Goal: Check status

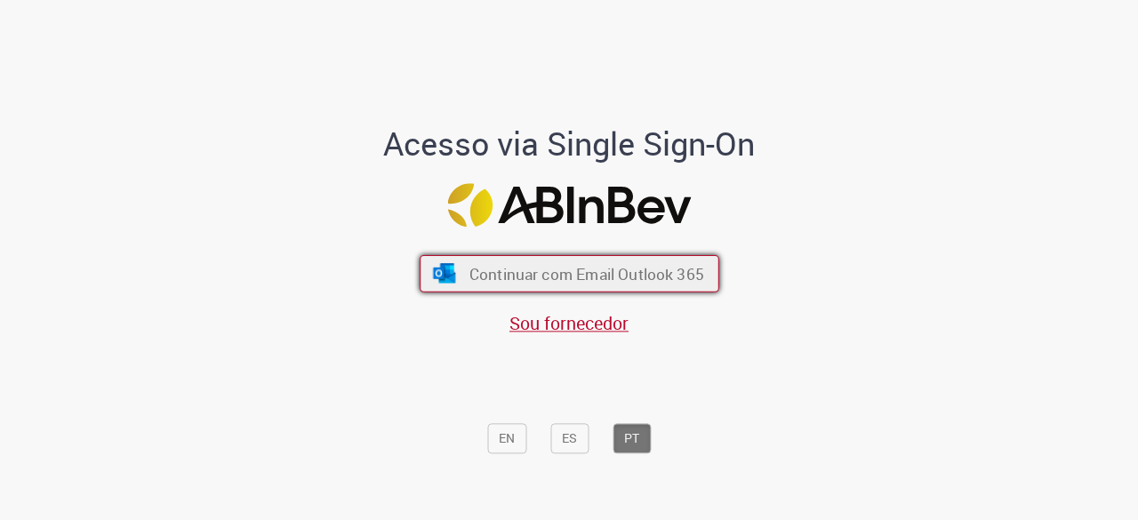
click at [576, 276] on span "Continuar com Email Outlook 365" at bounding box center [585, 274] width 235 height 20
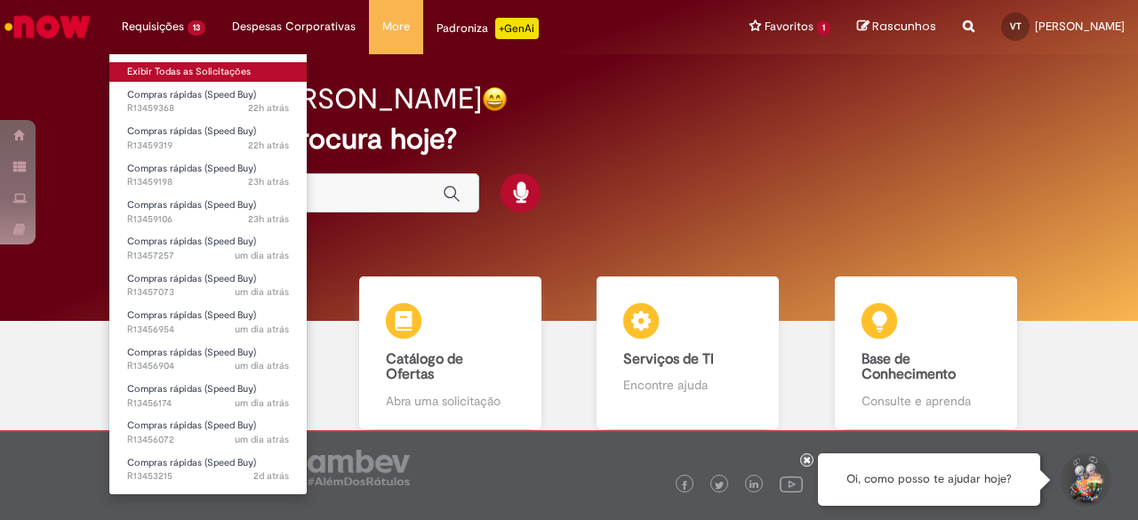
click at [179, 66] on link "Exibir Todas as Solicitações" at bounding box center [207, 72] width 197 height 20
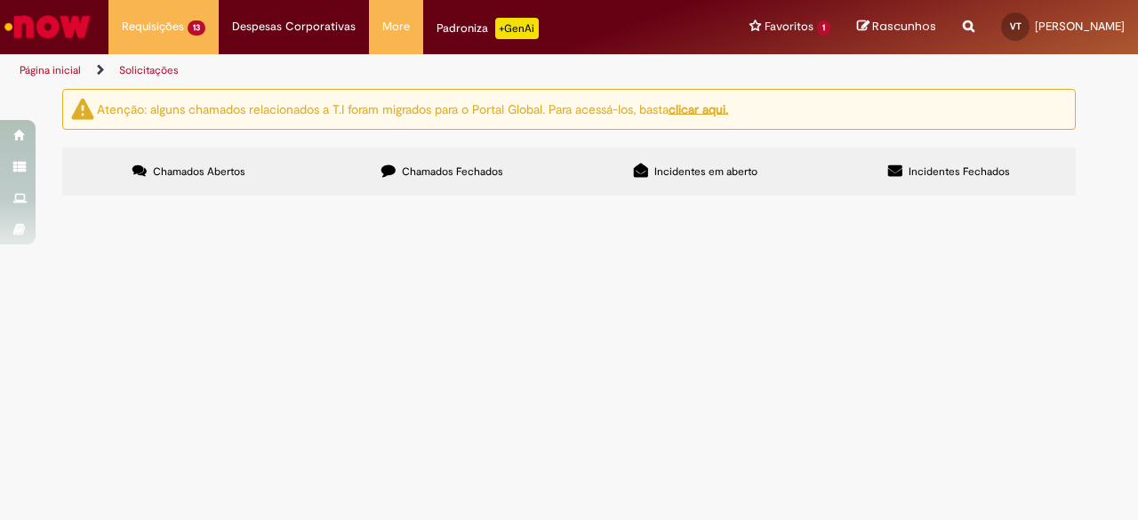
scroll to position [125, 0]
click at [0, 0] on span "R13459368" at bounding box center [0, 0] width 0 height 0
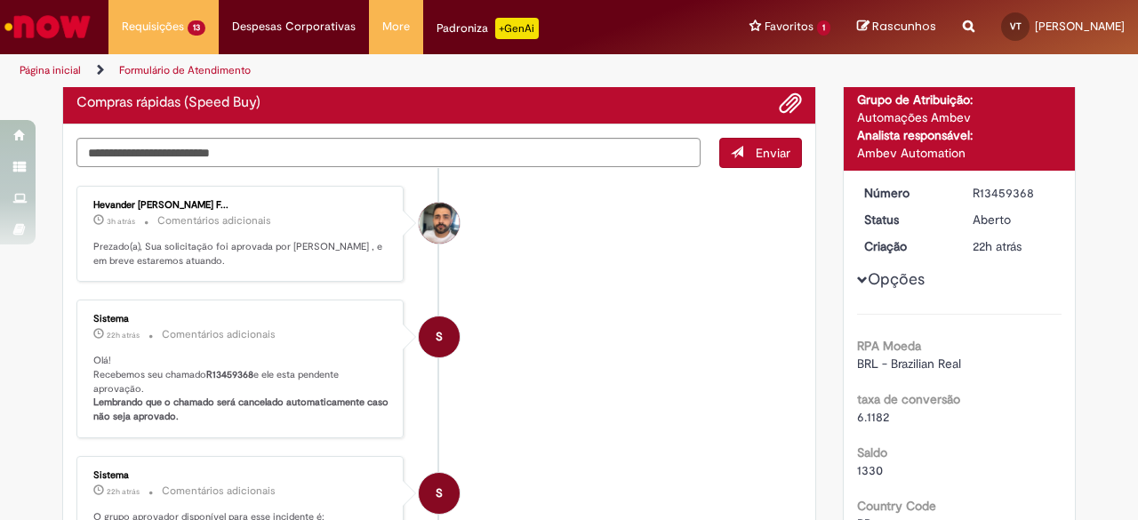
scroll to position [108, 0]
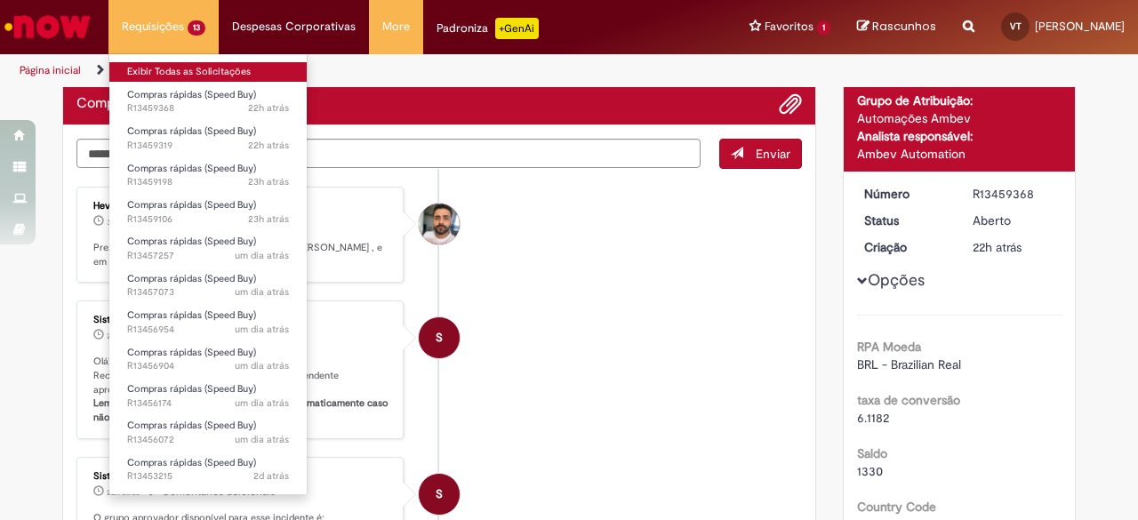
click at [182, 70] on link "Exibir Todas as Solicitações" at bounding box center [207, 72] width 197 height 20
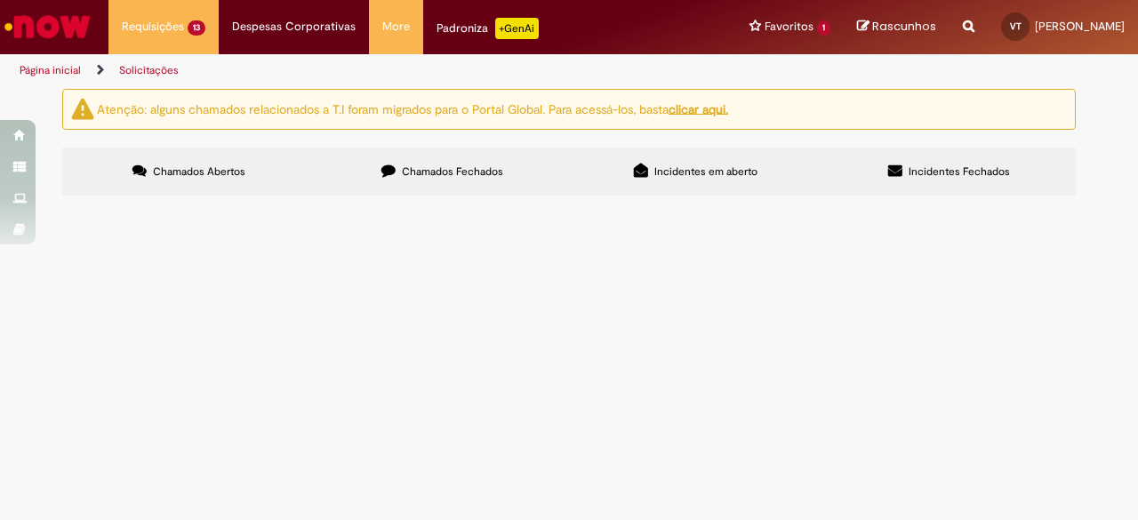
scroll to position [185, 0]
drag, startPoint x: 110, startPoint y: 188, endPoint x: 7, endPoint y: 346, distance: 188.8
click at [7, 201] on div "Atenção: alguns chamados relacionados a T.I foram migrados para o Portal Global…" at bounding box center [569, 145] width 1138 height 112
drag, startPoint x: 116, startPoint y: 188, endPoint x: 11, endPoint y: 288, distance: 145.2
click at [11, 201] on div "Atenção: alguns chamados relacionados a T.I foram migrados para o Portal Global…" at bounding box center [569, 145] width 1138 height 112
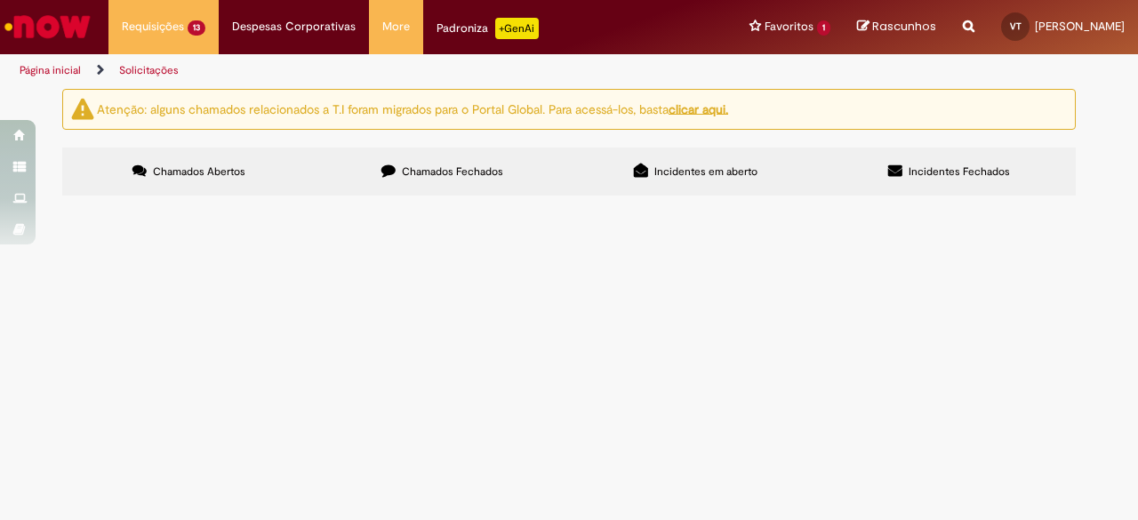
drag, startPoint x: 115, startPoint y: 189, endPoint x: 28, endPoint y: 324, distance: 160.2
click at [28, 201] on div "Atenção: alguns chamados relacionados a T.I foram migrados para o Portal Global…" at bounding box center [569, 145] width 1138 height 112
click at [0, 0] on span "R13459319" at bounding box center [0, 0] width 0 height 0
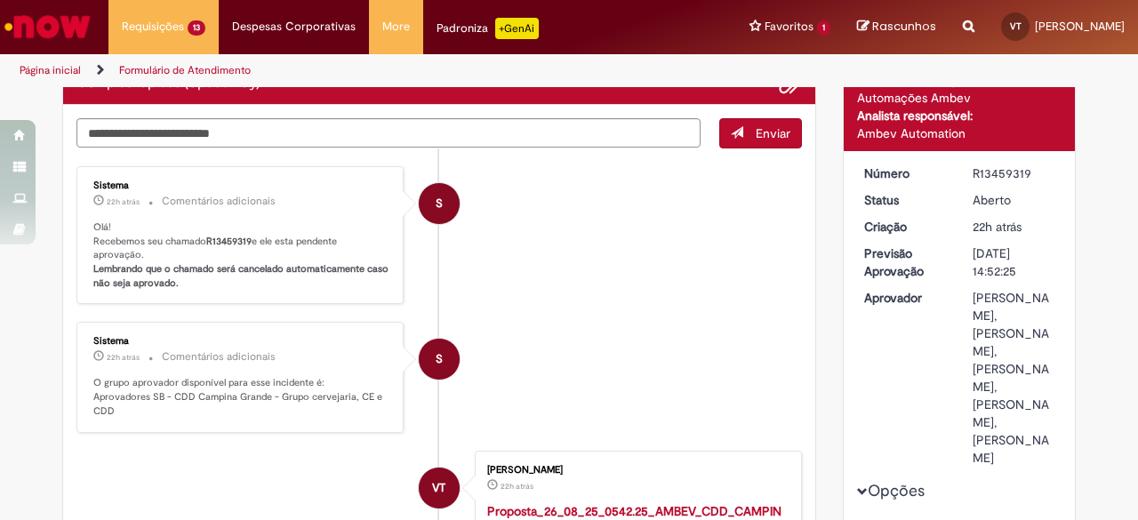
scroll to position [143, 0]
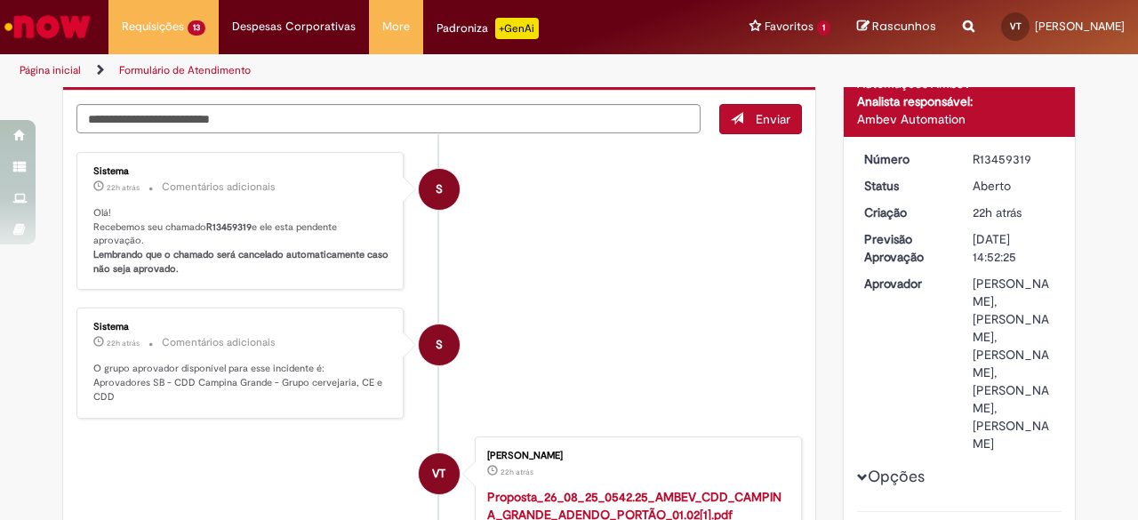
drag, startPoint x: 199, startPoint y: 224, endPoint x: 165, endPoint y: 204, distance: 39.0
click at [165, 206] on p "Olá! Recebemos seu chamado R13459319 e ele esta pendente aprovação. Lembrando q…" at bounding box center [241, 241] width 296 height 70
drag, startPoint x: 201, startPoint y: 220, endPoint x: 244, endPoint y: 225, distance: 42.9
click at [244, 225] on b "R13459319" at bounding box center [228, 226] width 45 height 13
copy b "R13459319"
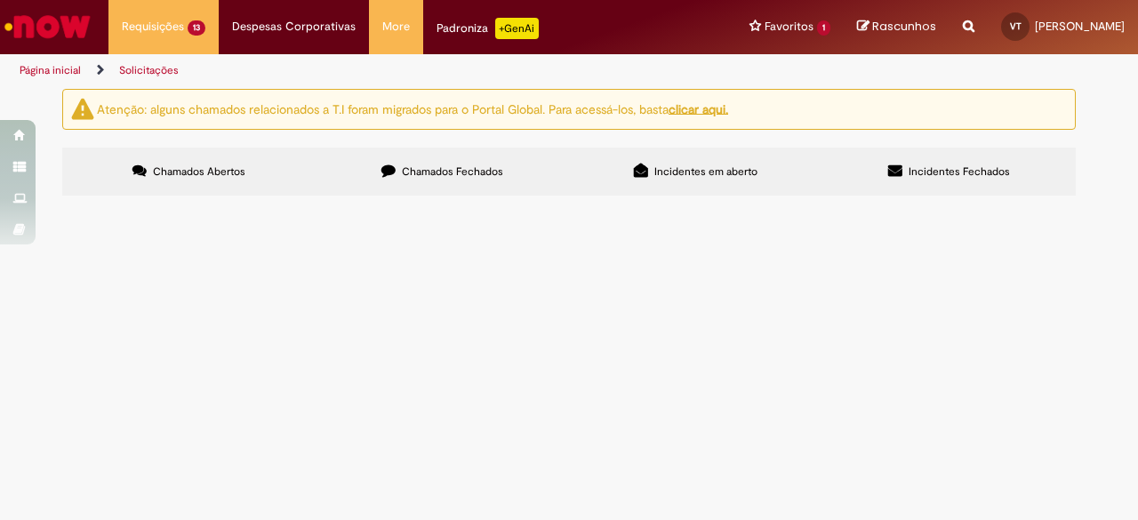
scroll to position [56, 0]
click at [0, 0] on span "R13459198" at bounding box center [0, 0] width 0 height 0
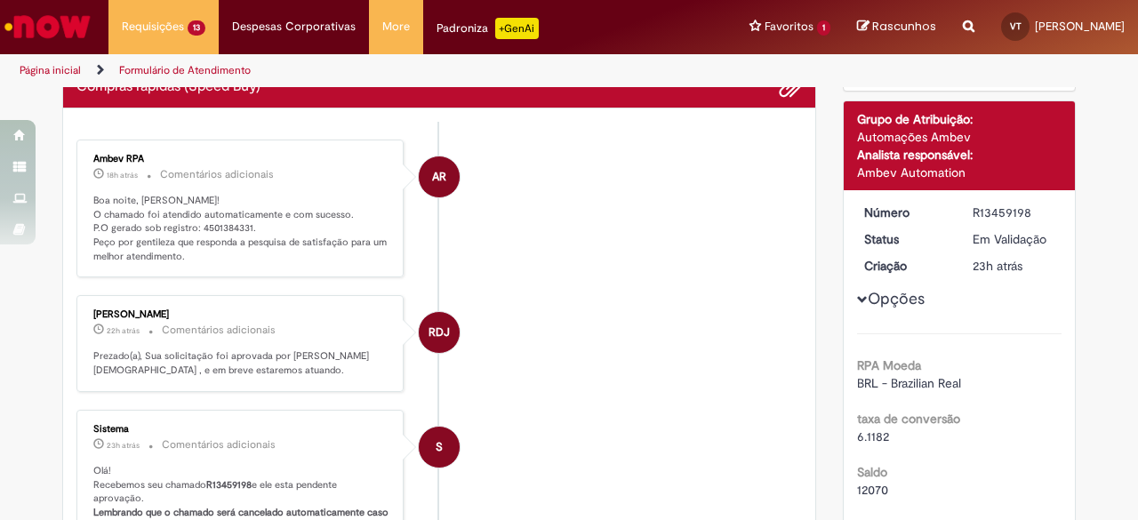
scroll to position [125, 0]
drag, startPoint x: 190, startPoint y: 225, endPoint x: 242, endPoint y: 225, distance: 51.5
click at [242, 225] on p "Boa noite, [PERSON_NAME]! O chamado foi atendido automaticamente e com sucesso.…" at bounding box center [241, 229] width 296 height 70
copy p "4501384331"
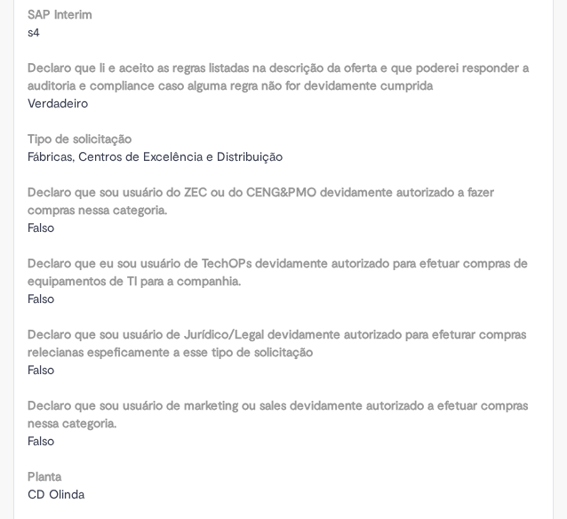
scroll to position [1818, 0]
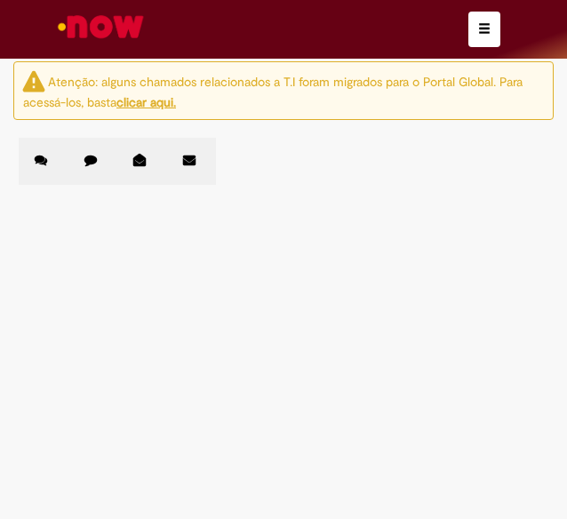
scroll to position [387, 0]
click at [0, 0] on span "R13459106" at bounding box center [0, 0] width 0 height 0
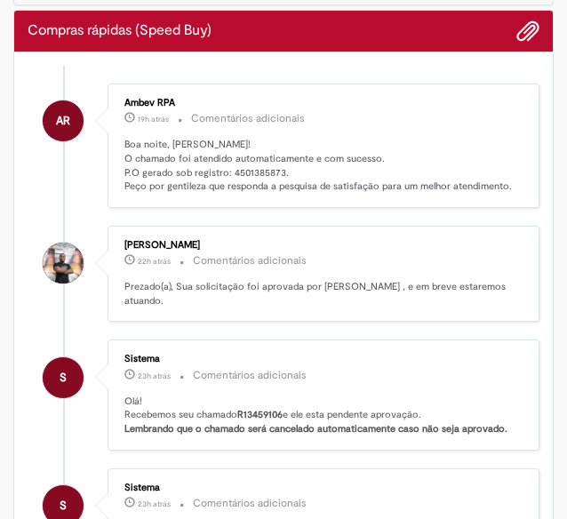
scroll to position [163, 0]
drag, startPoint x: 229, startPoint y: 168, endPoint x: 281, endPoint y: 172, distance: 51.7
click at [281, 172] on p "Boa noite, [PERSON_NAME]! O chamado foi atendido automaticamente e com sucesso.…" at bounding box center [324, 166] width 401 height 56
copy p "4501385873"
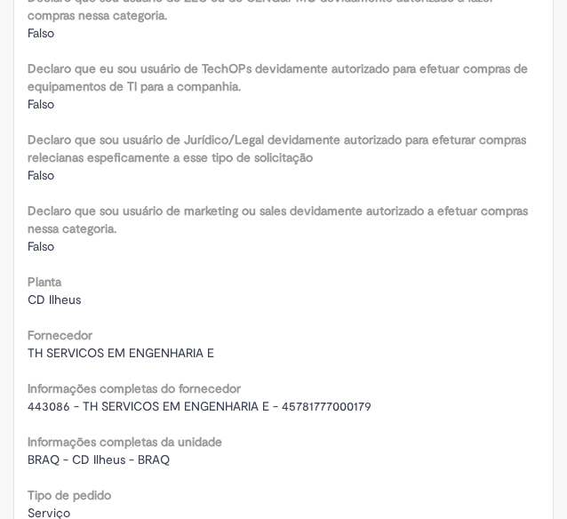
scroll to position [1858, 0]
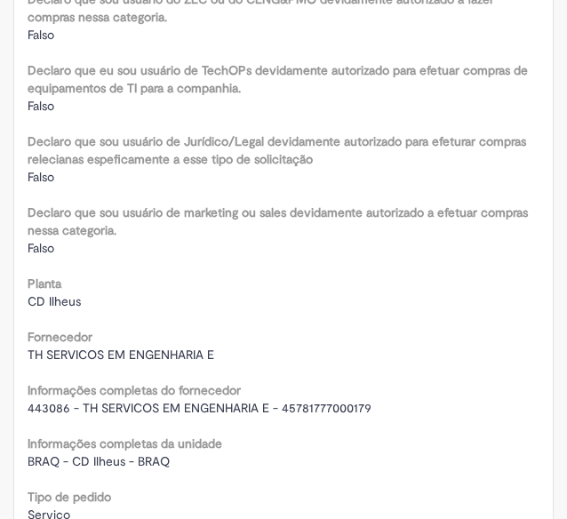
drag, startPoint x: 232, startPoint y: 269, endPoint x: 321, endPoint y: 287, distance: 90.6
click at [321, 287] on div "Planta CD Ilheus" at bounding box center [284, 290] width 512 height 40
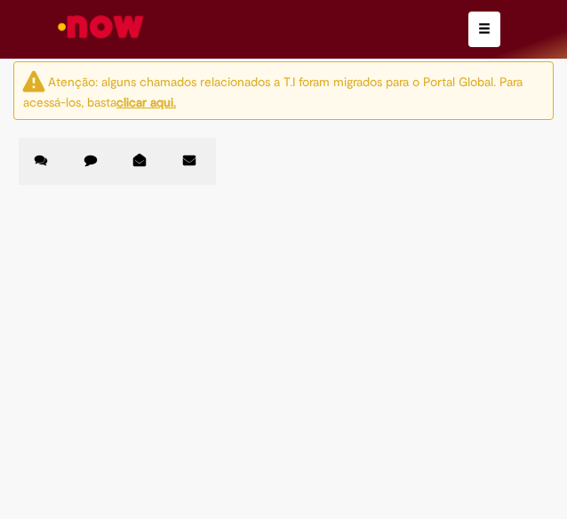
scroll to position [198, 0]
click at [0, 0] on span "R13459368" at bounding box center [0, 0] width 0 height 0
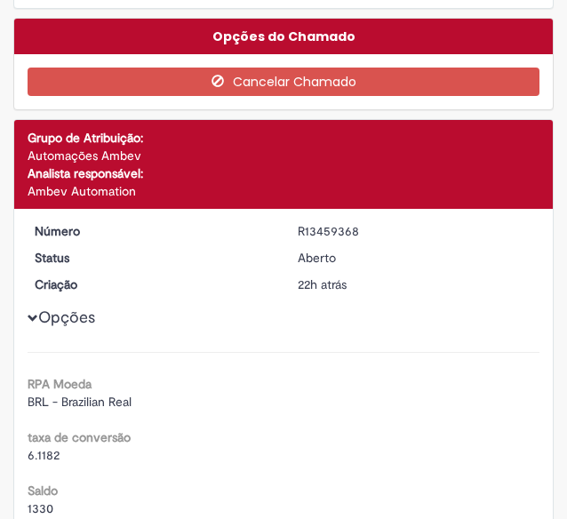
scroll to position [934, 0]
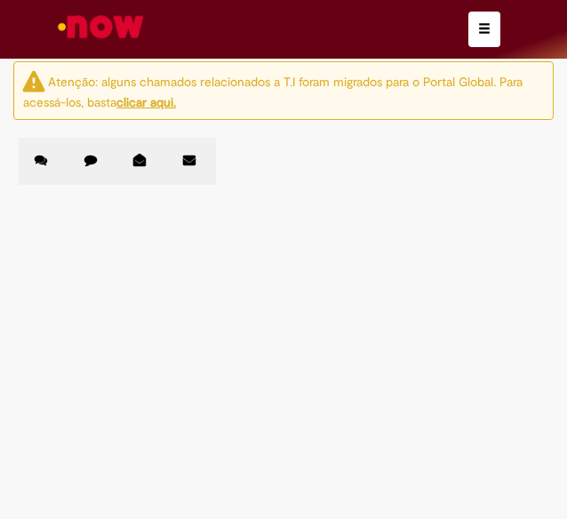
scroll to position [534, 0]
click at [0, 0] on span "R13457257" at bounding box center [0, 0] width 0 height 0
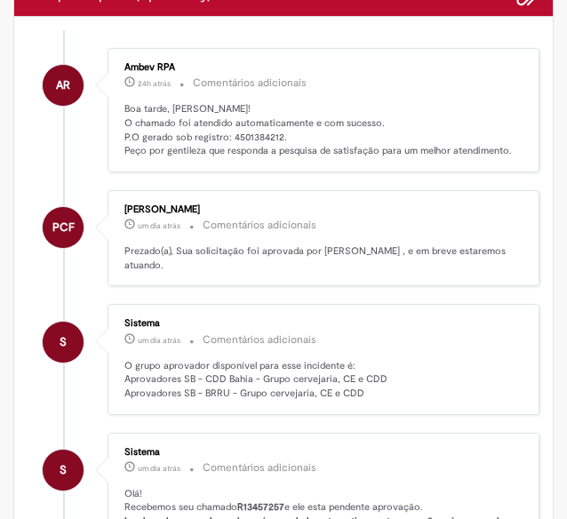
scroll to position [197, 0]
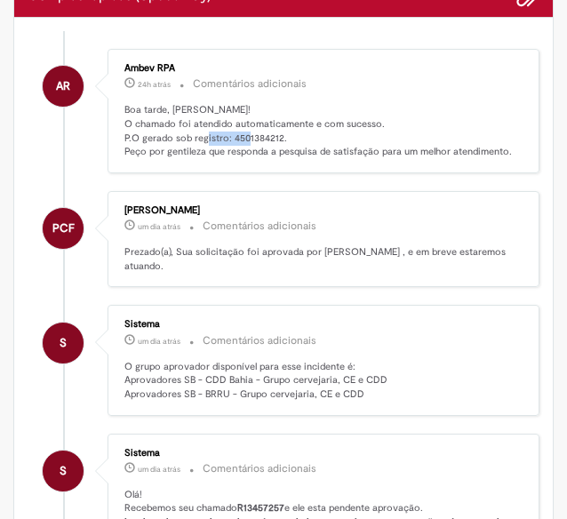
drag, startPoint x: 229, startPoint y: 135, endPoint x: 279, endPoint y: 129, distance: 50.2
click at [279, 129] on p "Boa tarde, [PERSON_NAME]! O chamado foi atendido automaticamente e com sucesso.…" at bounding box center [324, 131] width 401 height 56
copy p "4501384212"
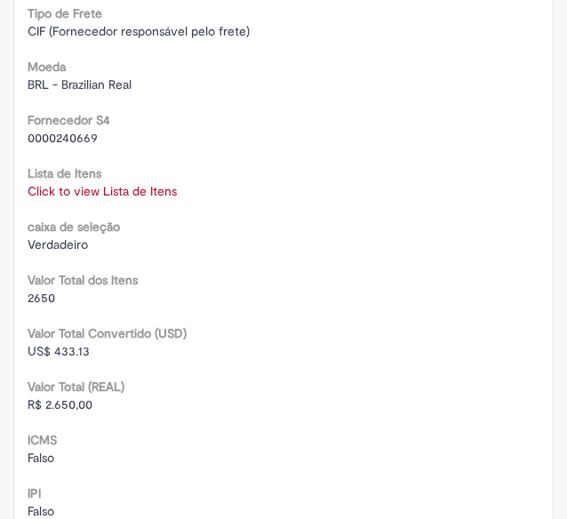
scroll to position [2408, 0]
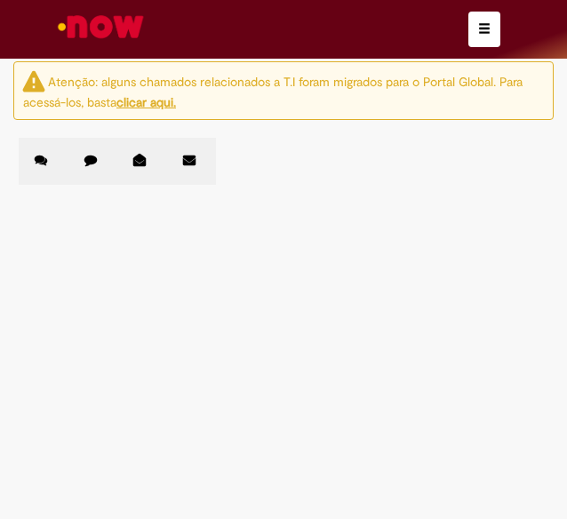
scroll to position [599, 0]
click at [0, 0] on span "R13457073" at bounding box center [0, 0] width 0 height 0
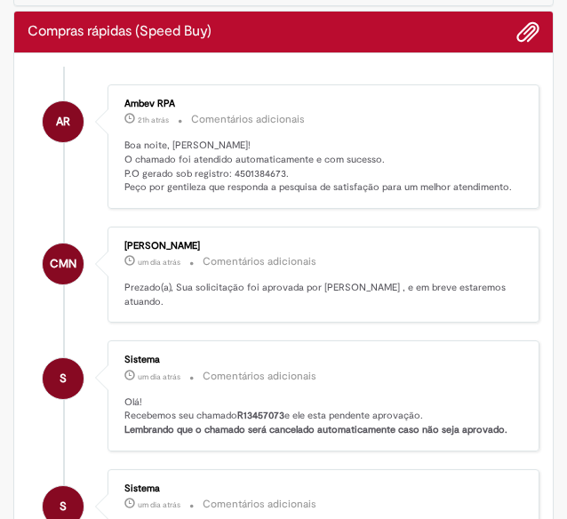
scroll to position [161, 0]
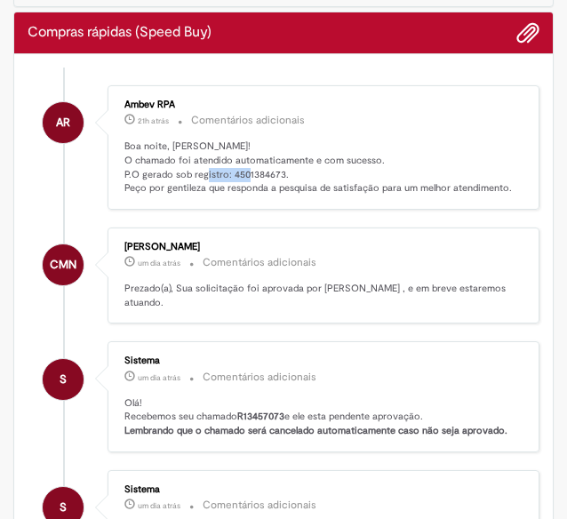
drag, startPoint x: 229, startPoint y: 172, endPoint x: 281, endPoint y: 168, distance: 51.7
click at [281, 168] on p "Boa noite, [PERSON_NAME]! O chamado foi atendido automaticamente e com sucesso.…" at bounding box center [324, 168] width 401 height 56
copy p "4501384673"
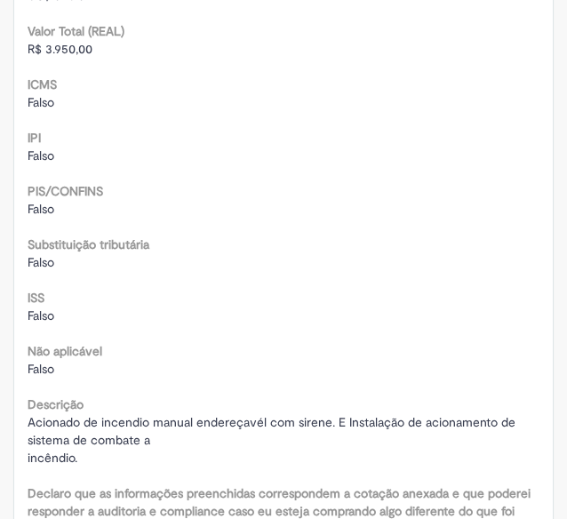
scroll to position [2999, 0]
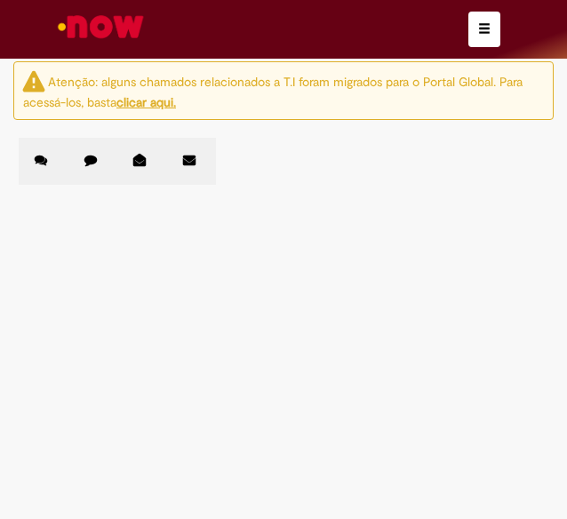
scroll to position [764, 0]
click at [0, 0] on span "R13456954" at bounding box center [0, 0] width 0 height 0
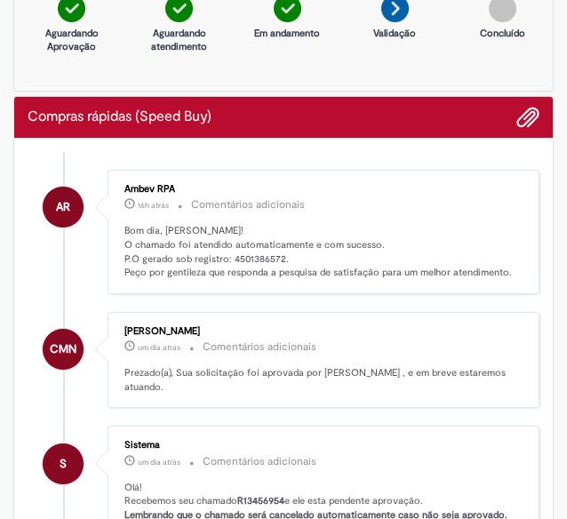
scroll to position [76, 0]
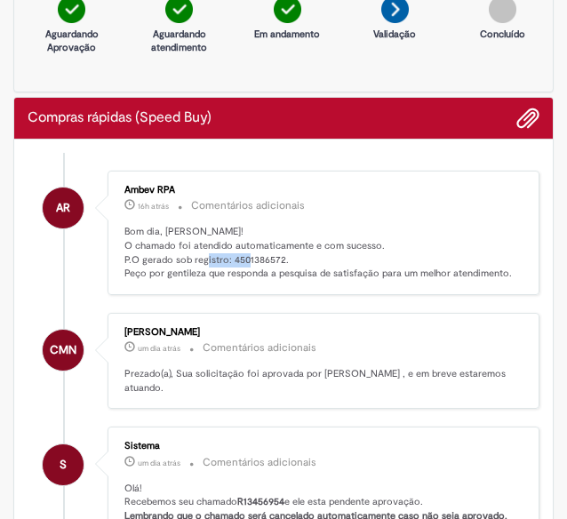
drag, startPoint x: 231, startPoint y: 254, endPoint x: 279, endPoint y: 257, distance: 48.1
click at [279, 257] on p "Bom dia, [PERSON_NAME]! O chamado foi atendido automaticamente e com sucesso. P…" at bounding box center [324, 253] width 401 height 56
copy p "4501386572"
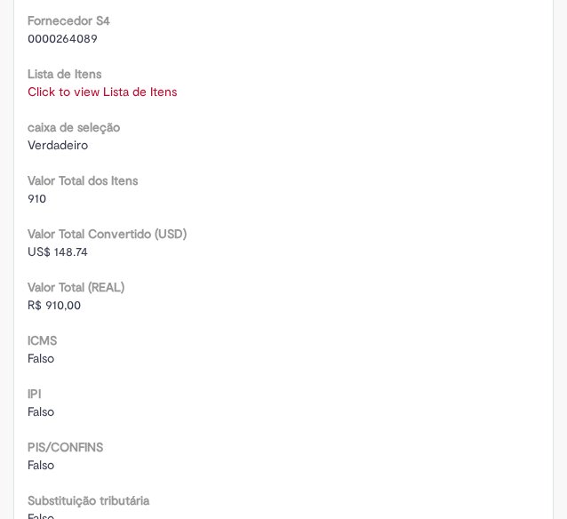
scroll to position [2477, 0]
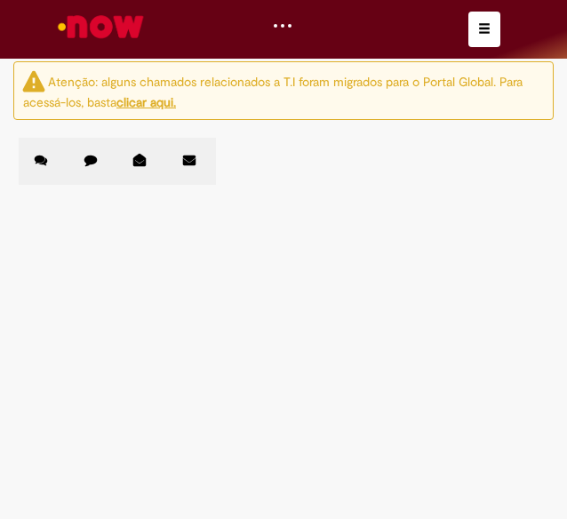
scroll to position [893, 0]
click at [0, 0] on span "R13456904" at bounding box center [0, 0] width 0 height 0
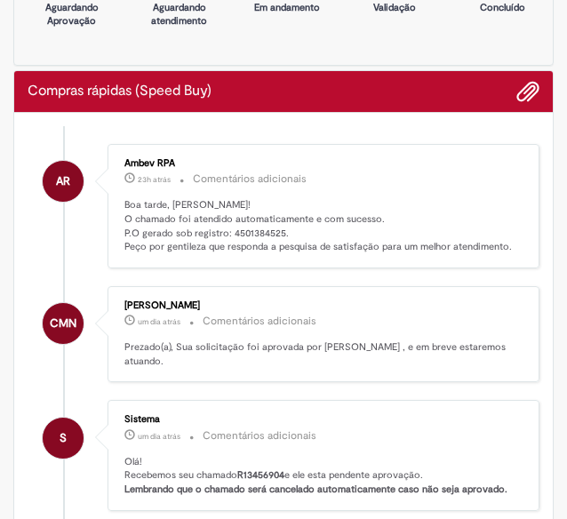
scroll to position [101, 0]
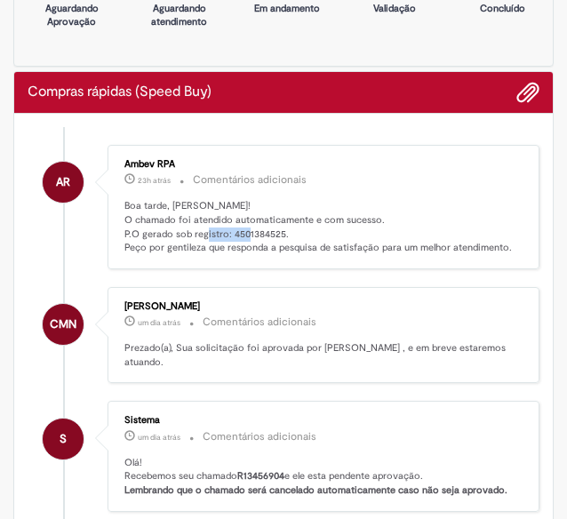
drag, startPoint x: 280, startPoint y: 230, endPoint x: 230, endPoint y: 233, distance: 49.8
click at [230, 233] on p "Boa tarde, [PERSON_NAME]! O chamado foi atendido automaticamente e com sucesso.…" at bounding box center [324, 227] width 401 height 56
copy p "4501384525"
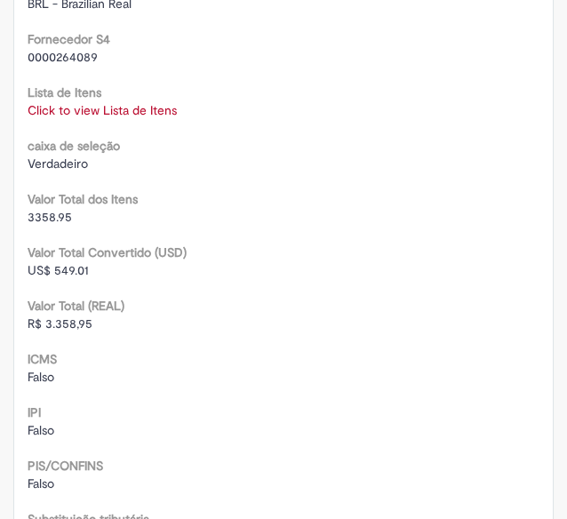
scroll to position [2456, 0]
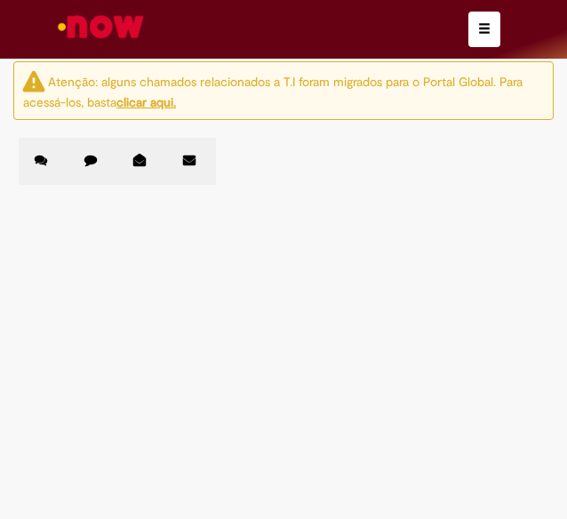
scroll to position [919, 0]
click at [0, 0] on span "R13456174" at bounding box center [0, 0] width 0 height 0
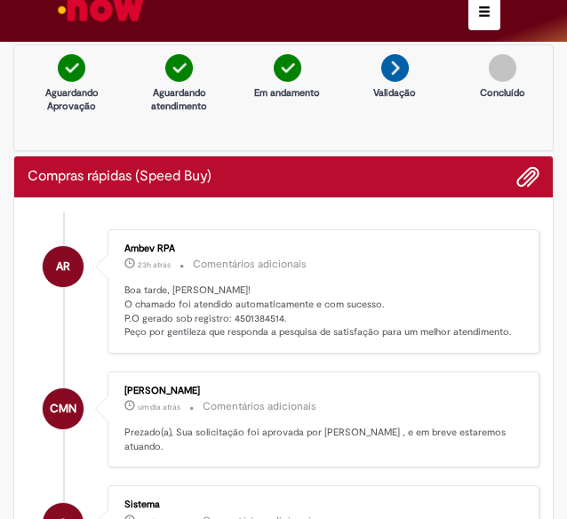
scroll to position [16, 0]
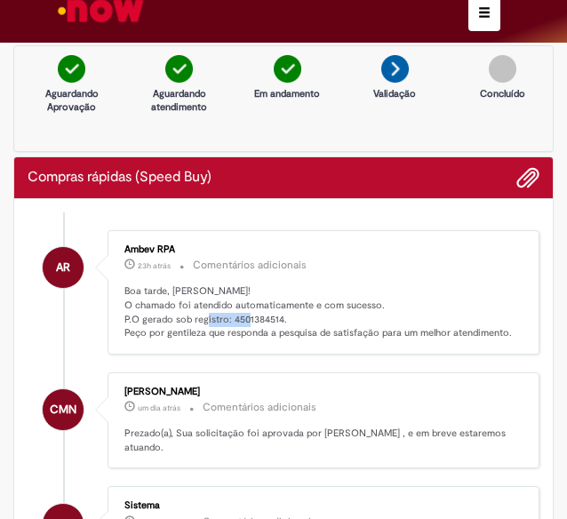
drag, startPoint x: 277, startPoint y: 315, endPoint x: 230, endPoint y: 315, distance: 47.1
click at [230, 315] on p "Boa tarde, [PERSON_NAME]! O chamado foi atendido automaticamente e com sucesso.…" at bounding box center [324, 312] width 401 height 56
copy p "4501384514"
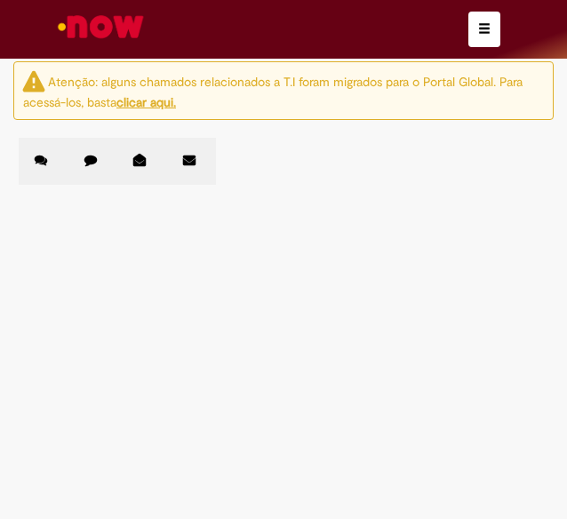
scroll to position [1312, 0]
click at [0, 0] on span "R13456072" at bounding box center [0, 0] width 0 height 0
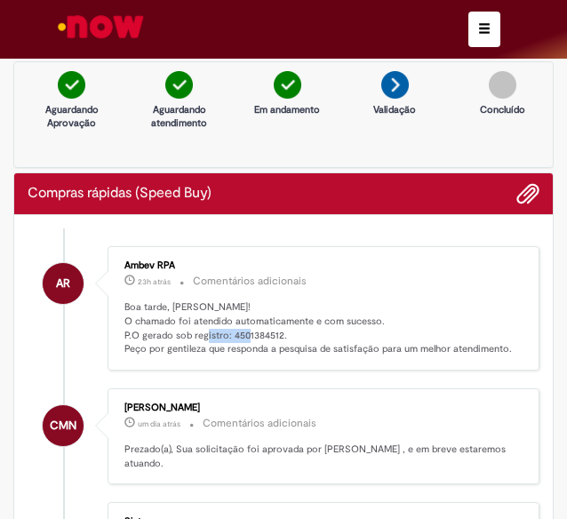
drag, startPoint x: 229, startPoint y: 329, endPoint x: 277, endPoint y: 333, distance: 48.2
click at [277, 333] on p "Boa tarde, [PERSON_NAME]! O chamado foi atendido automaticamente e com sucesso.…" at bounding box center [324, 328] width 401 height 56
copy p "4501384512"
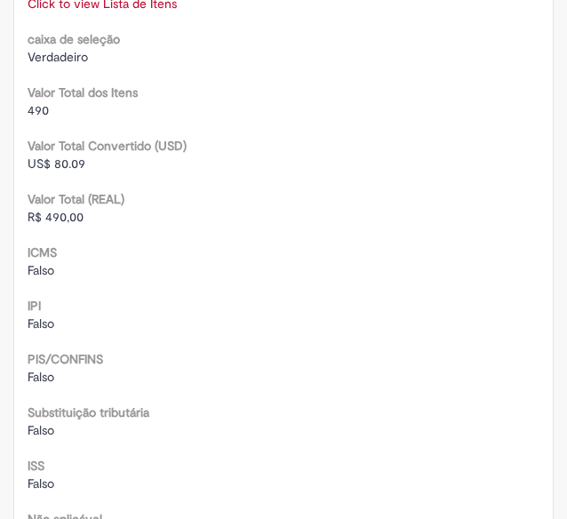
scroll to position [2564, 0]
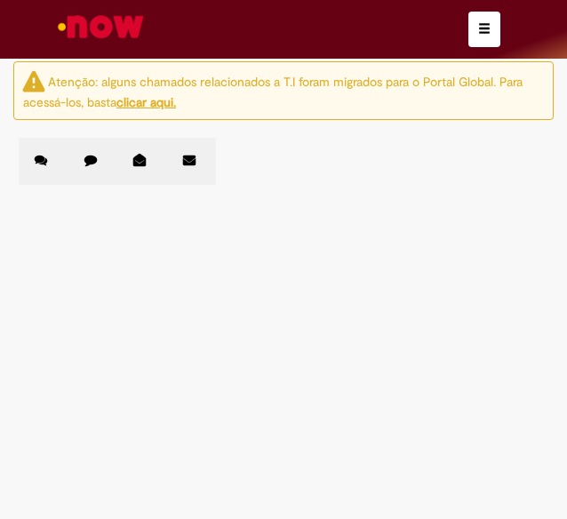
scroll to position [1461, 0]
click at [0, 0] on span "R13453215" at bounding box center [0, 0] width 0 height 0
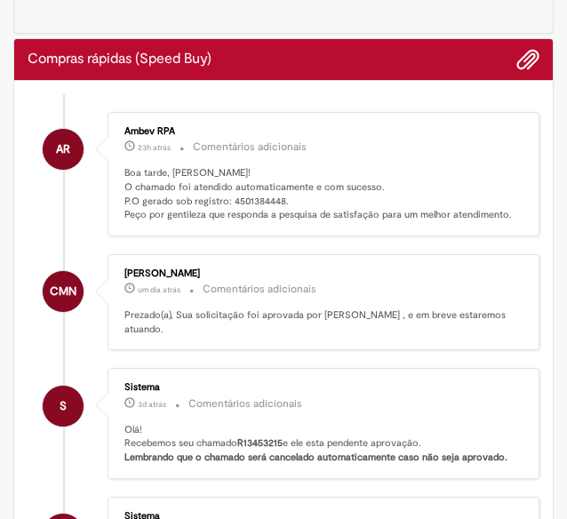
scroll to position [128, 0]
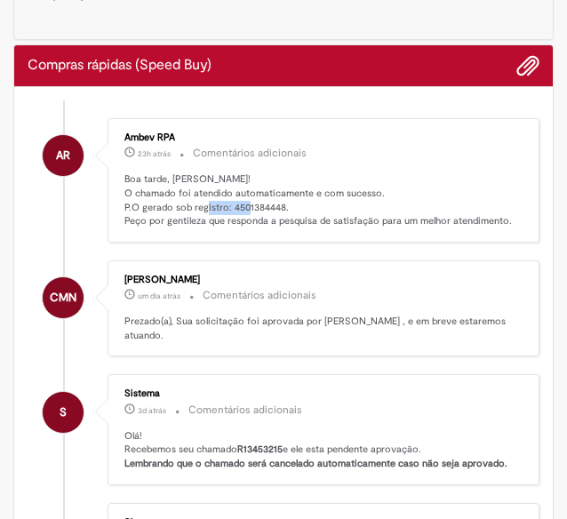
drag, startPoint x: 229, startPoint y: 204, endPoint x: 282, endPoint y: 204, distance: 52.4
click at [282, 204] on p "Boa tarde, [PERSON_NAME]! O chamado foi atendido automaticamente e com sucesso.…" at bounding box center [324, 200] width 401 height 56
copy p "4501384448"
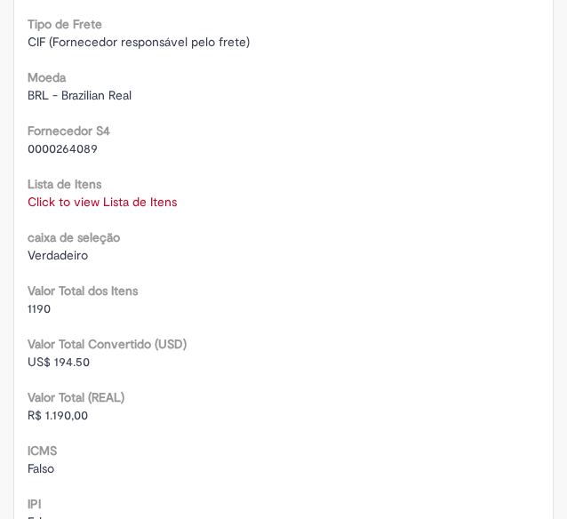
scroll to position [2436, 0]
